Goal: Information Seeking & Learning: Learn about a topic

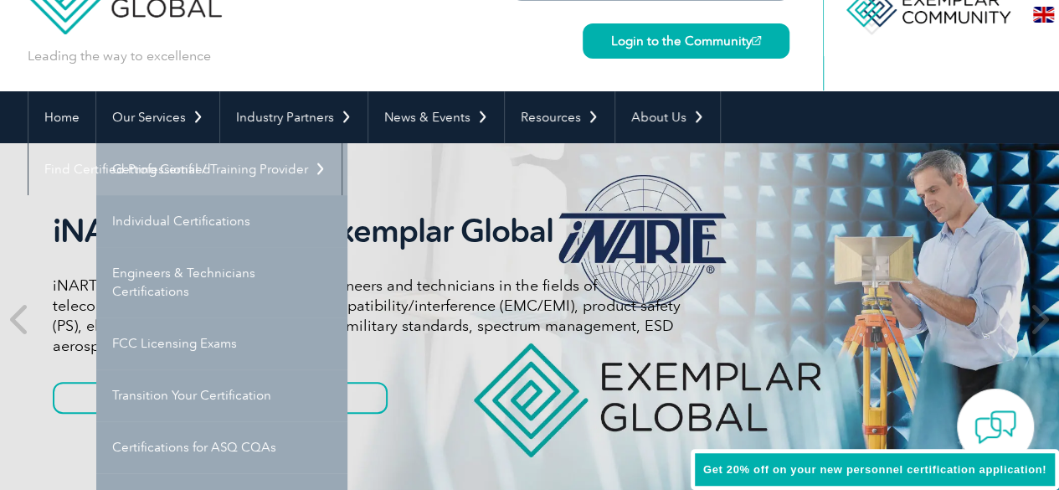
scroll to position [112, 0]
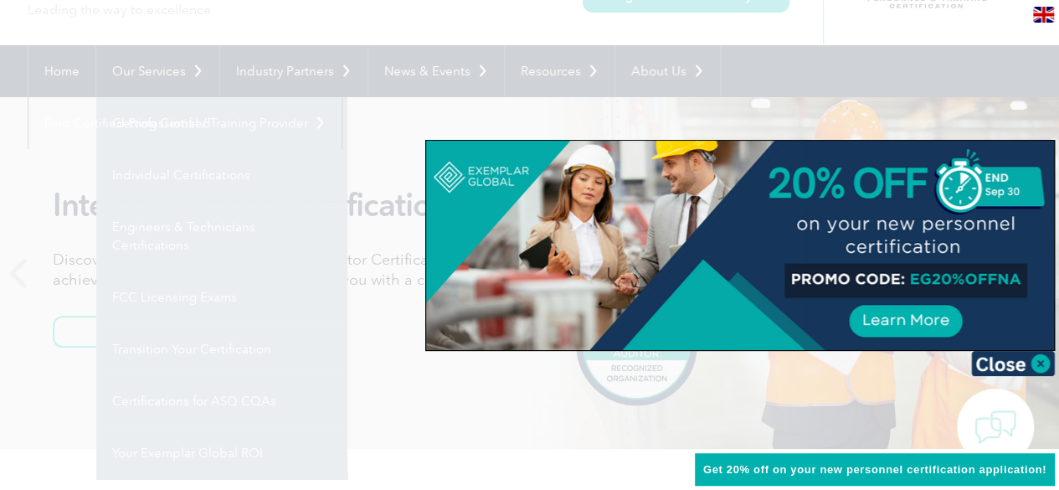
click at [208, 176] on div at bounding box center [529, 245] width 1059 height 490
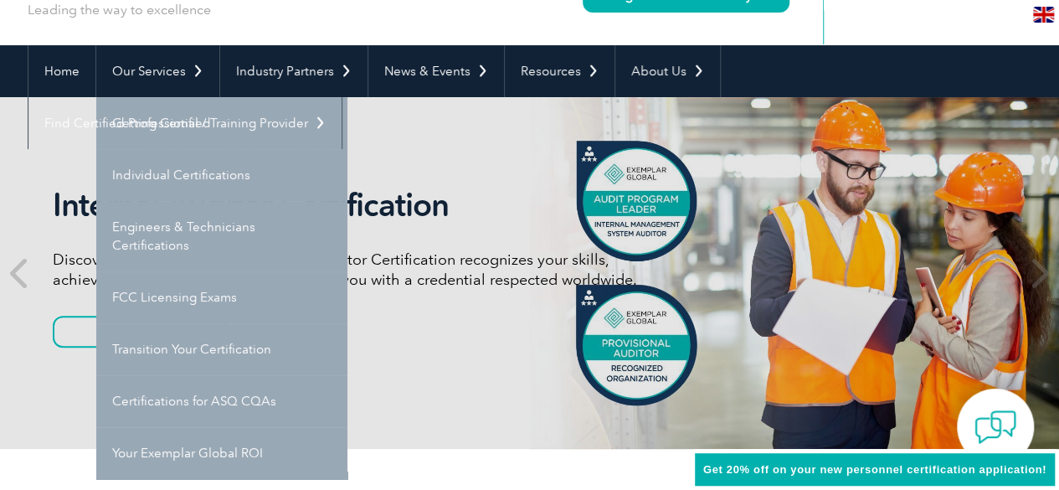
click at [208, 176] on link "Individual Certifications" at bounding box center [221, 175] width 251 height 52
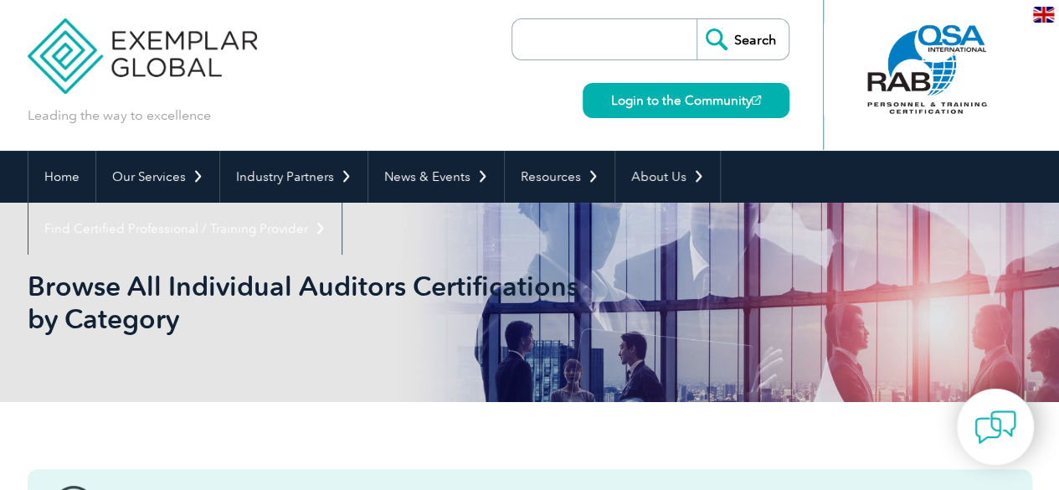
scroll to position [2, 0]
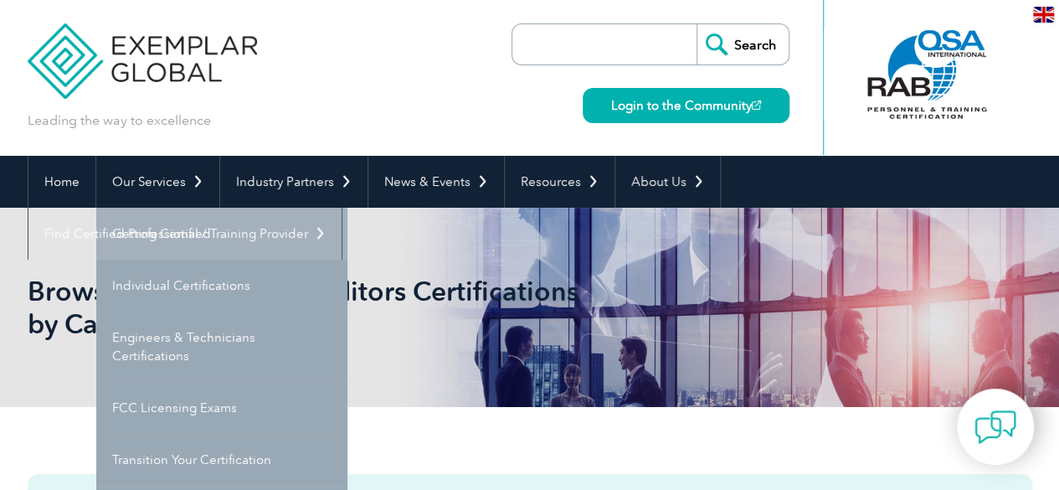
click at [172, 232] on link "Getting Certified" at bounding box center [221, 234] width 251 height 52
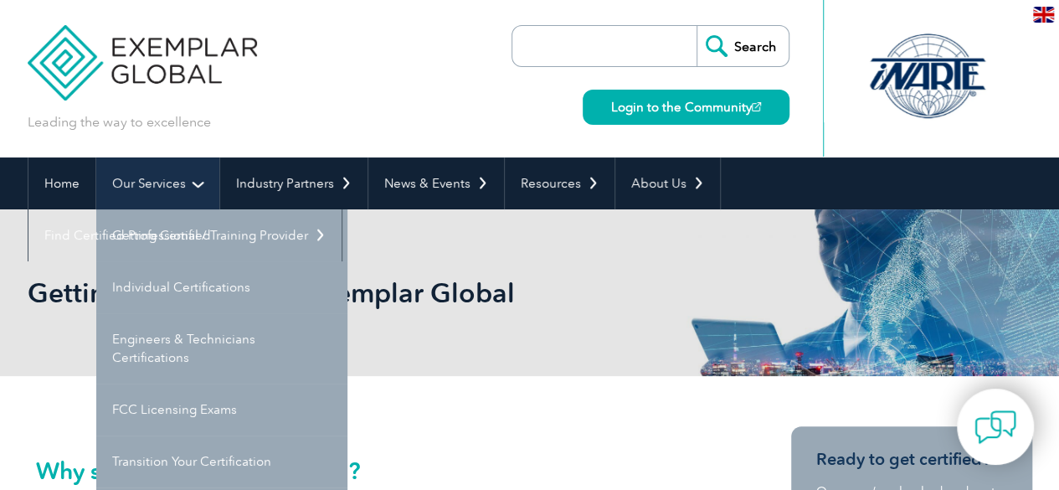
click at [179, 198] on link "Our Services" at bounding box center [157, 183] width 123 height 52
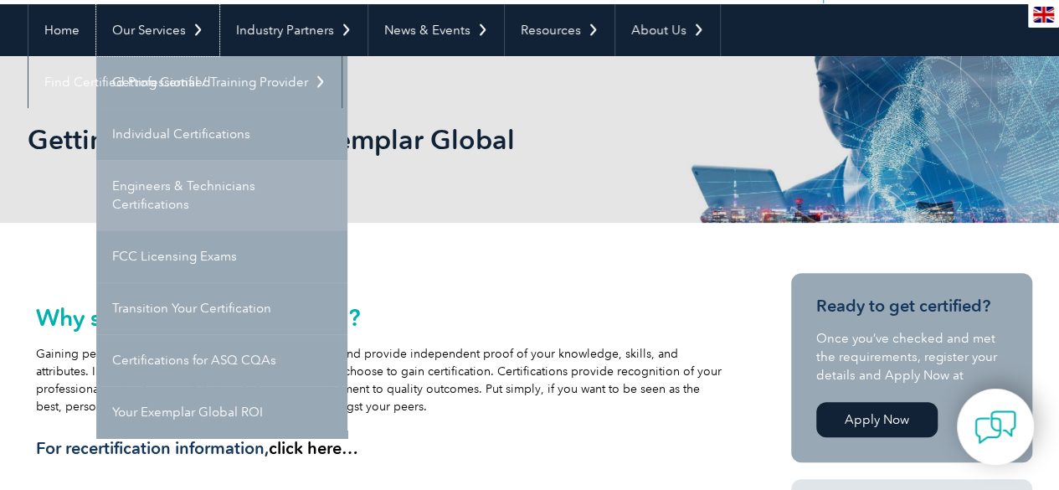
scroll to position [154, 0]
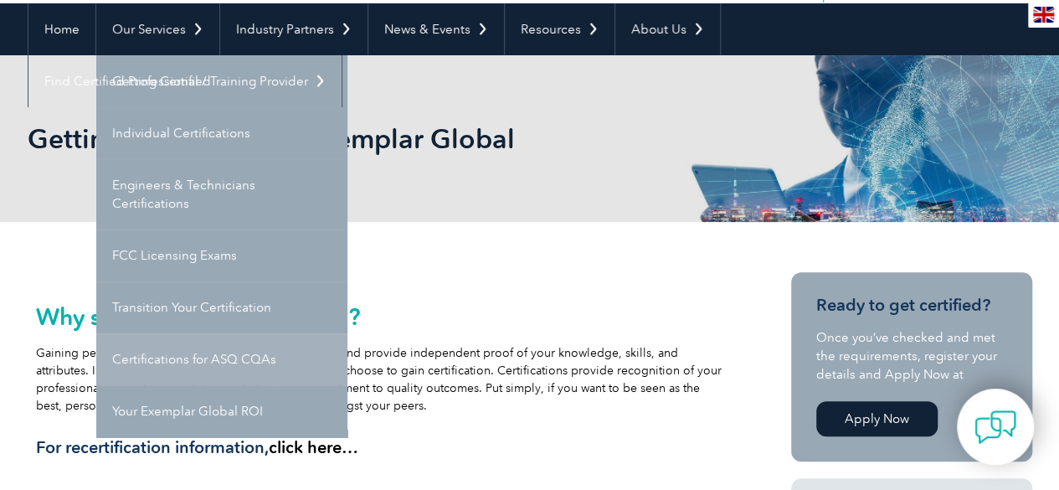
click at [245, 358] on link "Certifications for ASQ CQAs" at bounding box center [221, 359] width 251 height 52
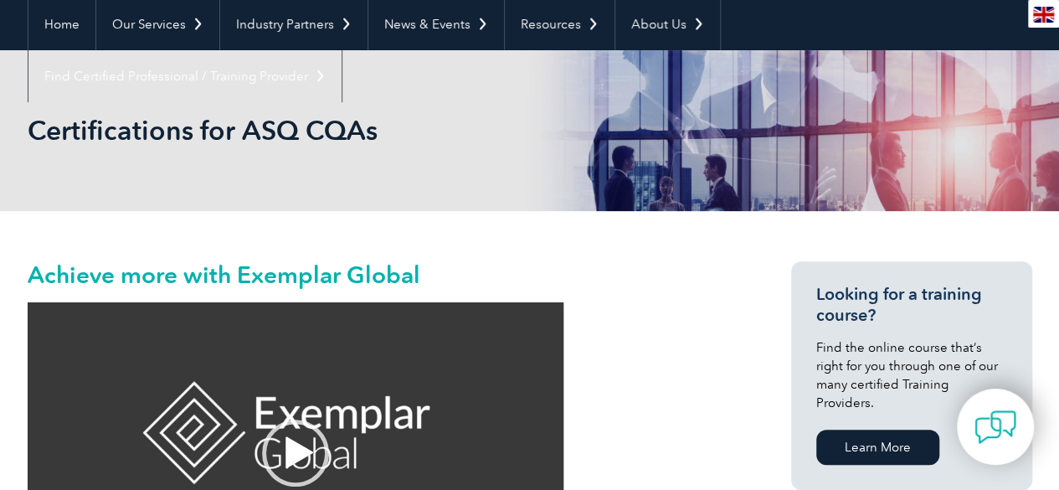
scroll to position [135, 0]
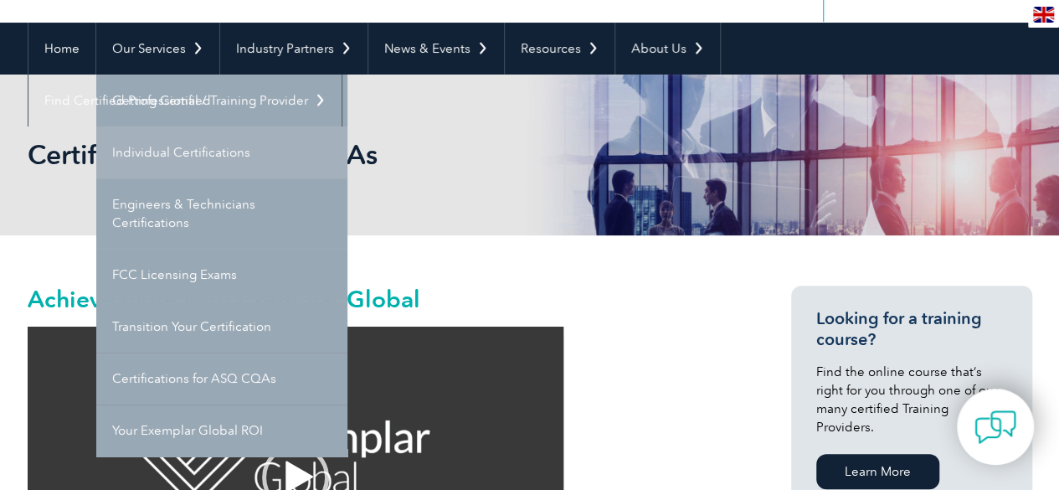
click at [183, 148] on link "Individual Certifications" at bounding box center [221, 152] width 251 height 52
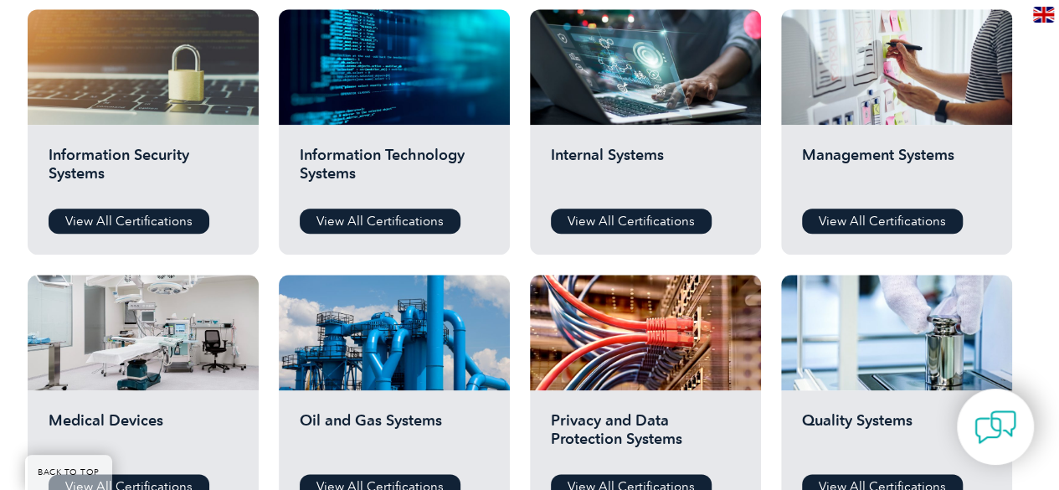
scroll to position [890, 0]
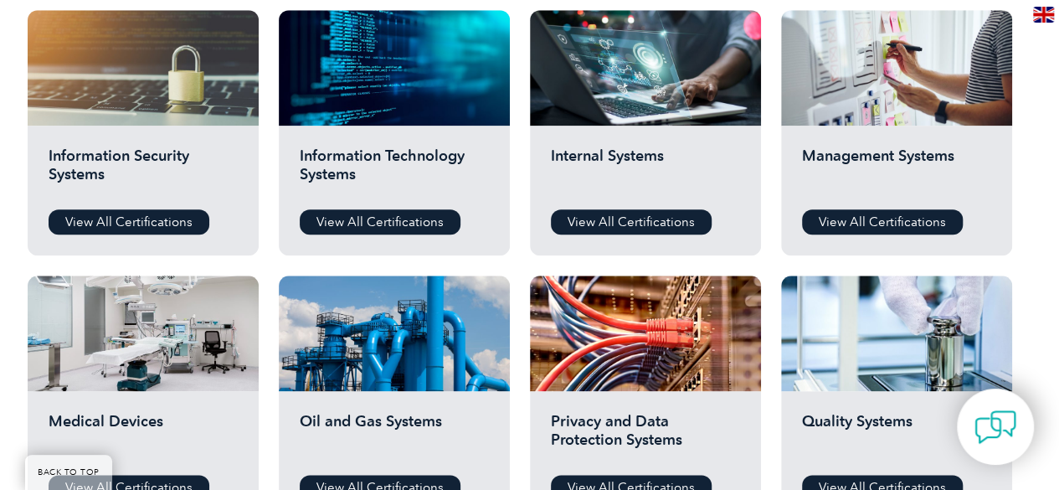
click at [141, 158] on h2 "Information Security Systems" at bounding box center [143, 172] width 189 height 50
click at [111, 227] on link "View All Certifications" at bounding box center [129, 221] width 161 height 25
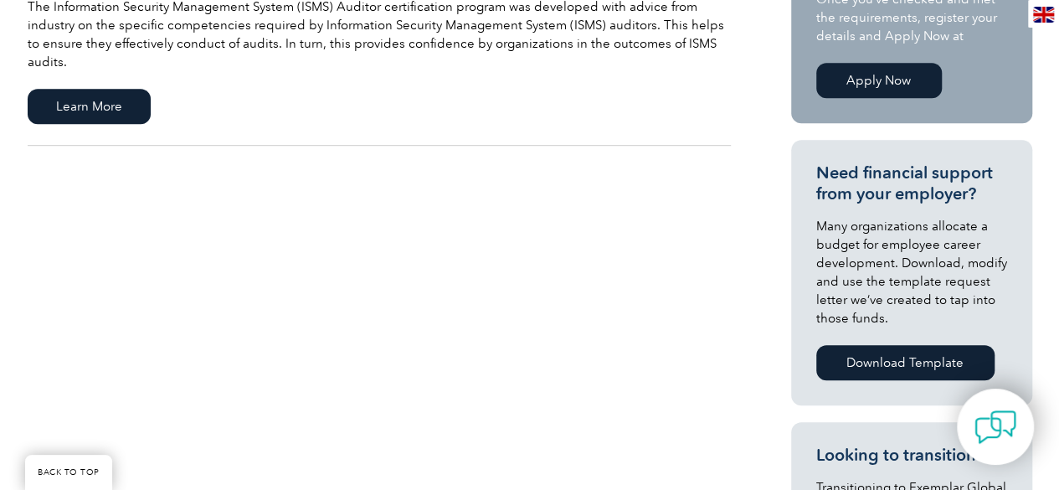
scroll to position [348, 0]
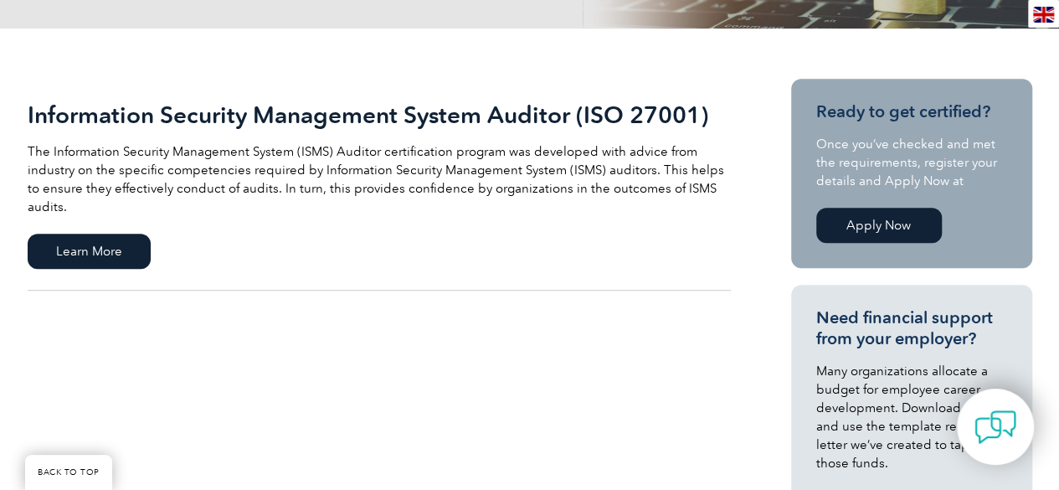
click at [85, 262] on link "Information Security Management System Auditor (ISO 27001) The Information Secu…" at bounding box center [379, 185] width 703 height 212
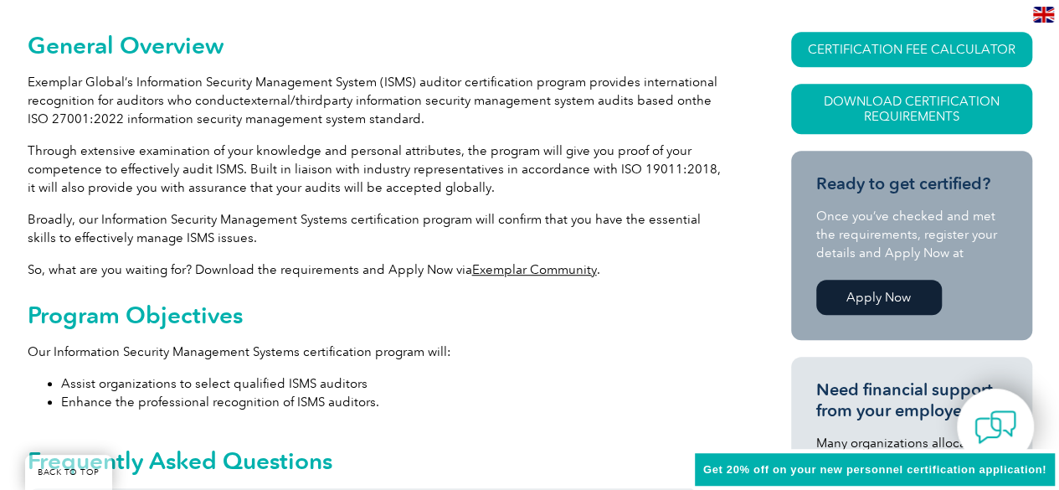
scroll to position [426, 0]
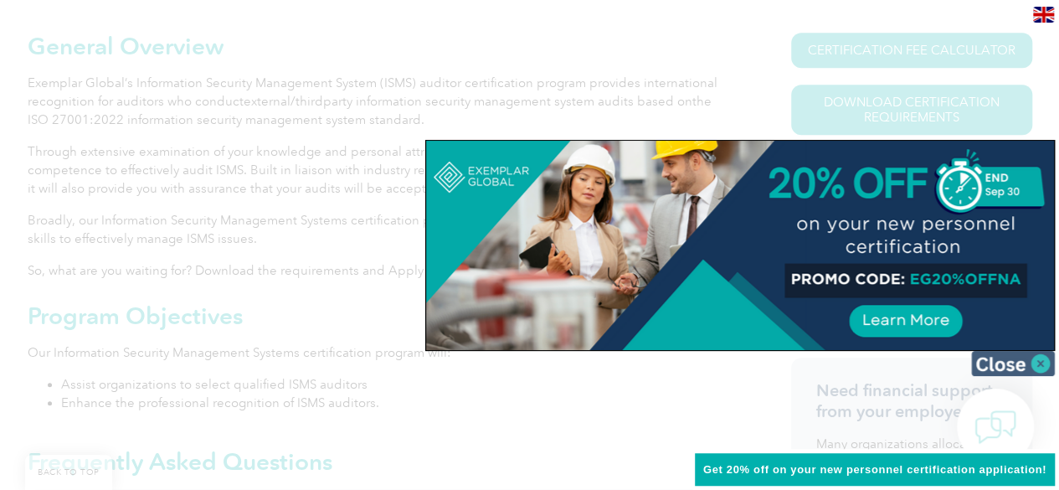
click at [1028, 360] on img at bounding box center [1013, 363] width 84 height 25
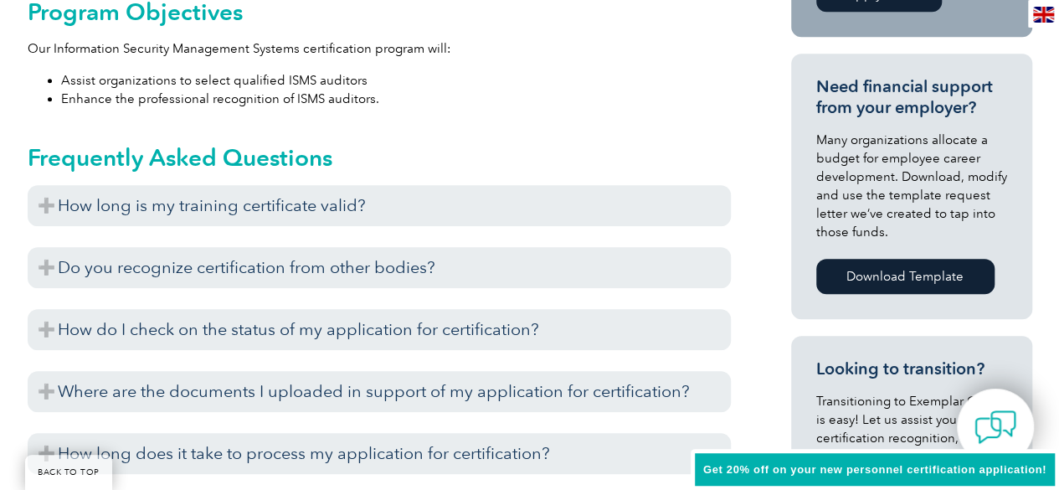
scroll to position [738, 0]
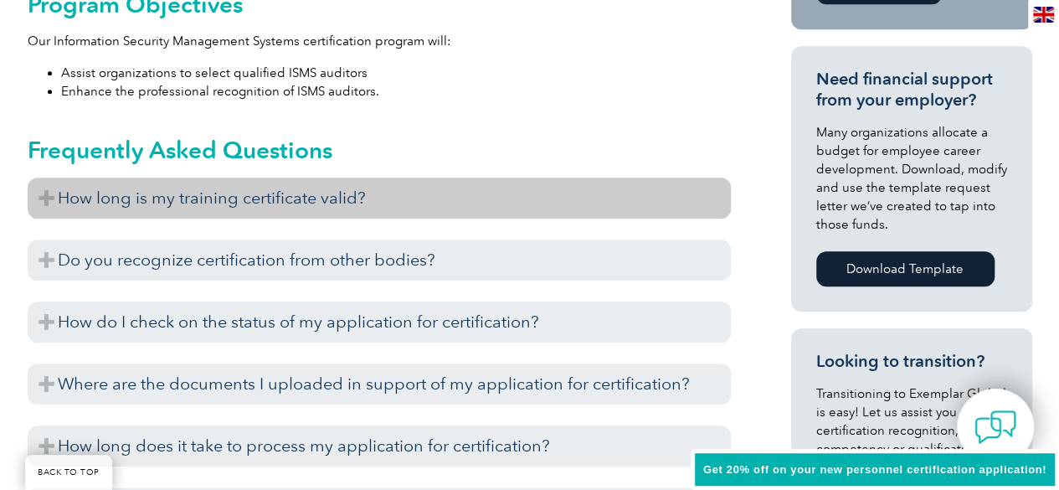
click at [50, 193] on h3 "How long is my training certificate valid?" at bounding box center [379, 198] width 703 height 41
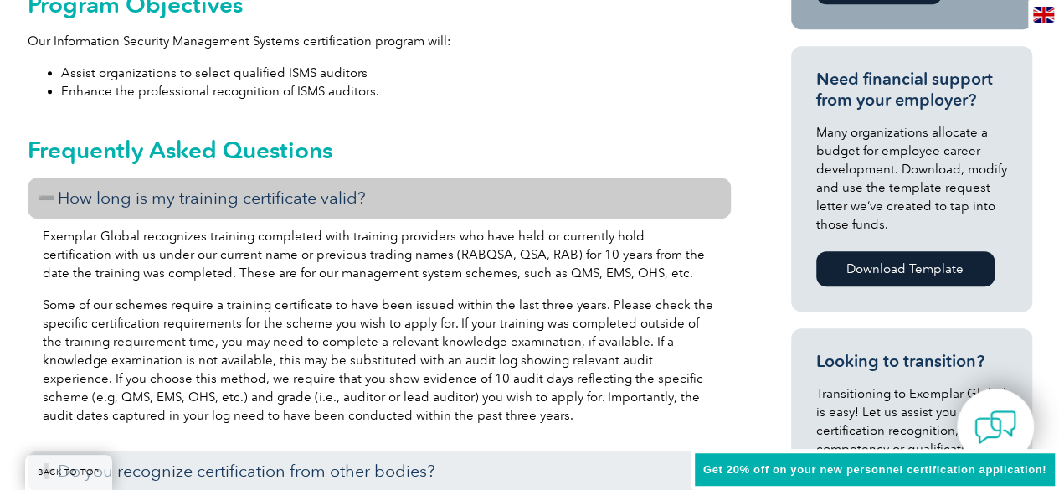
click at [49, 193] on h3 "How long is my training certificate valid?" at bounding box center [379, 198] width 703 height 41
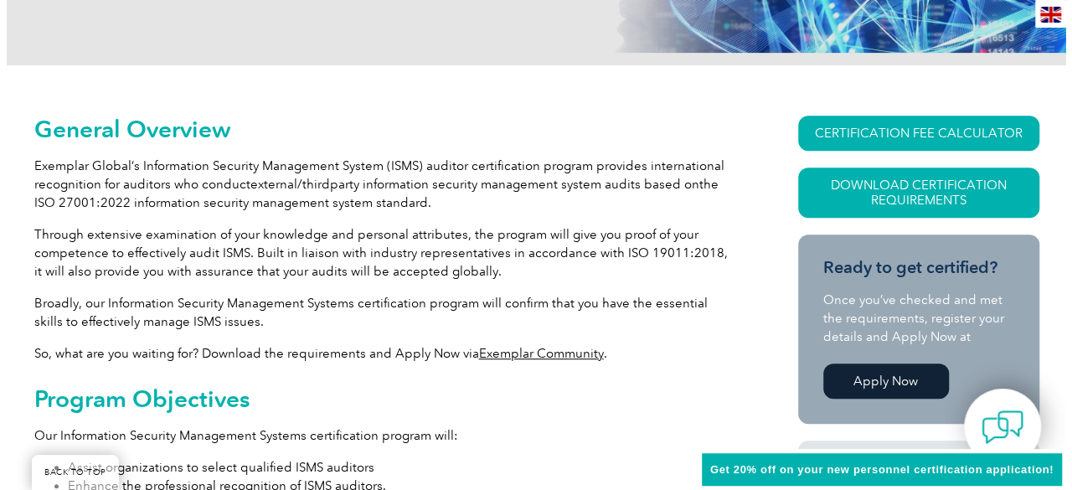
scroll to position [342, 0]
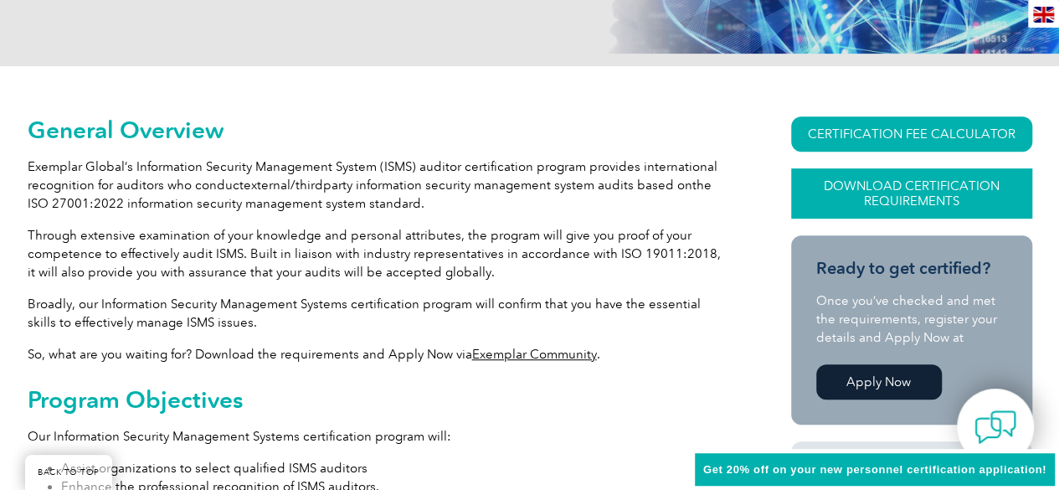
click at [909, 202] on link "Download Certification Requirements" at bounding box center [911, 193] width 241 height 50
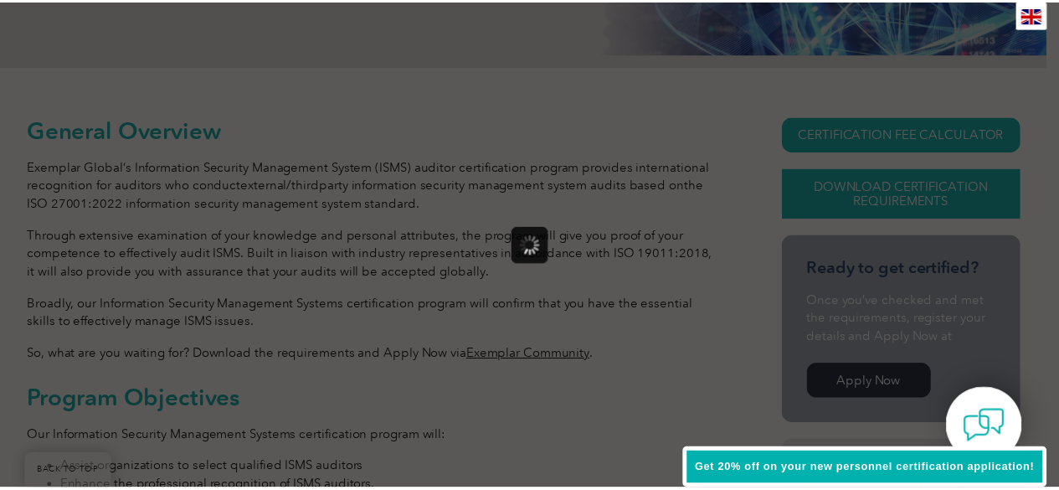
scroll to position [0, 0]
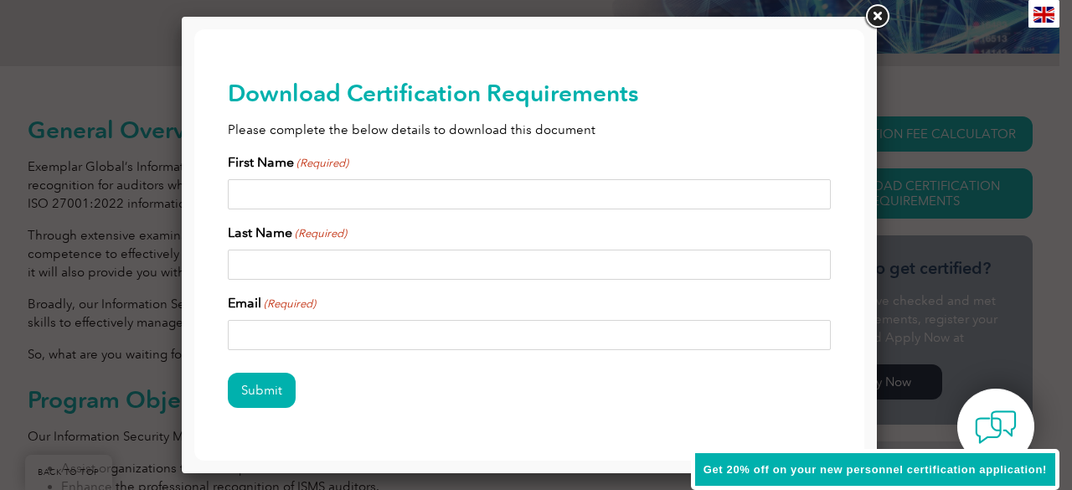
click at [881, 12] on link at bounding box center [877, 17] width 30 height 30
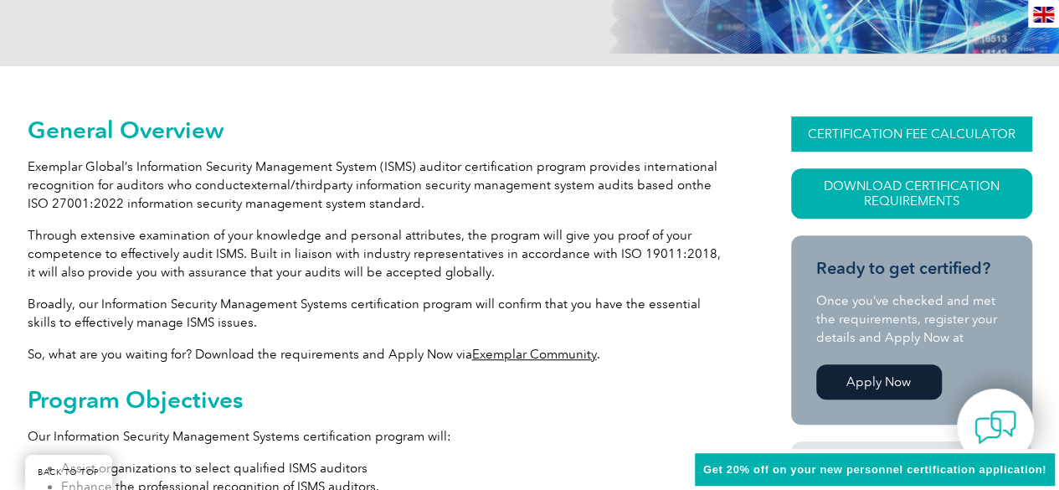
click at [888, 126] on link "CERTIFICATION FEE CALCULATOR" at bounding box center [911, 133] width 241 height 35
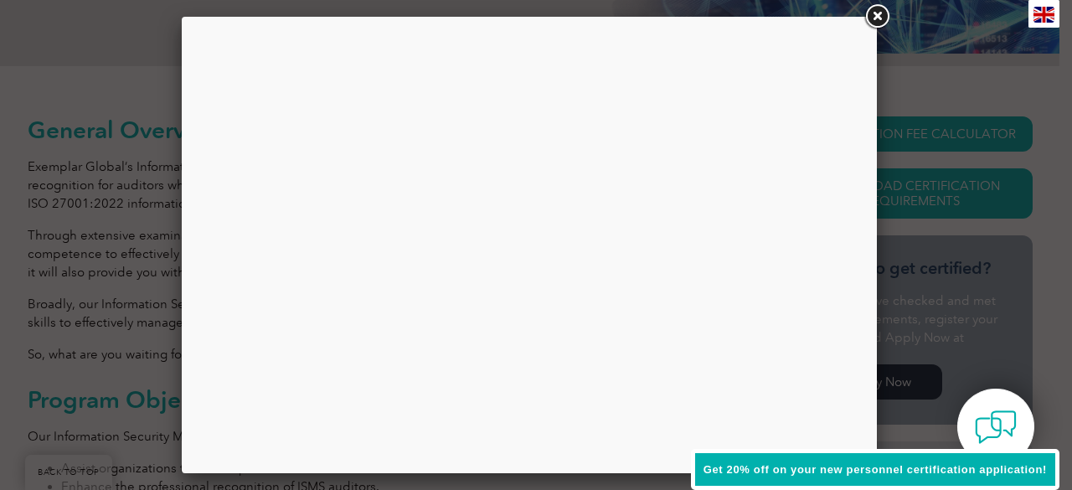
click at [876, 19] on link at bounding box center [877, 17] width 30 height 30
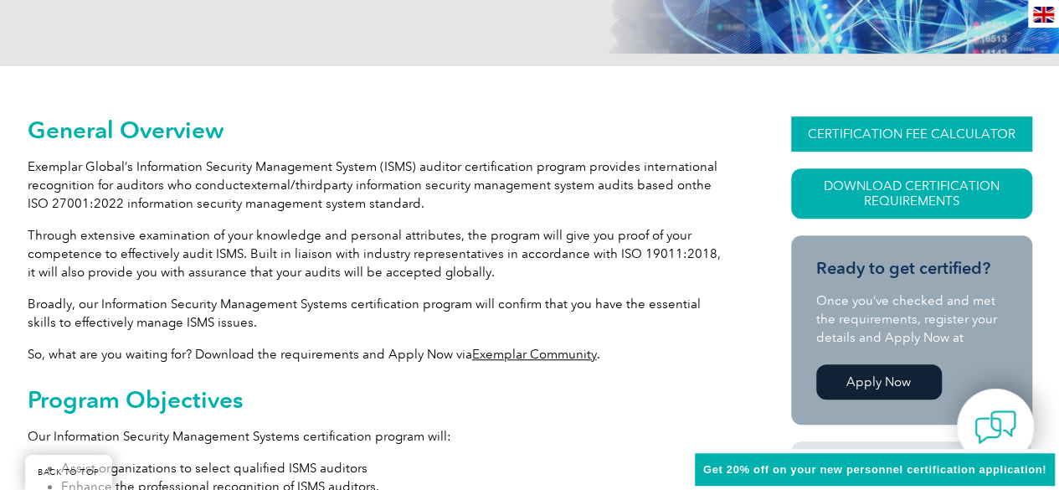
click at [879, 138] on link "CERTIFICATION FEE CALCULATOR" at bounding box center [911, 133] width 241 height 35
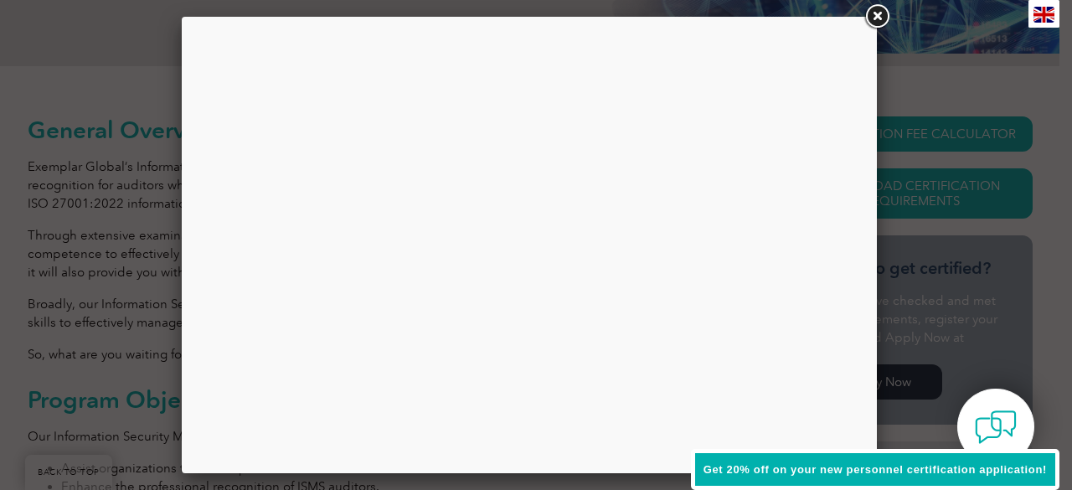
click at [889, 18] on link at bounding box center [877, 17] width 30 height 30
